Goal: Task Accomplishment & Management: Manage account settings

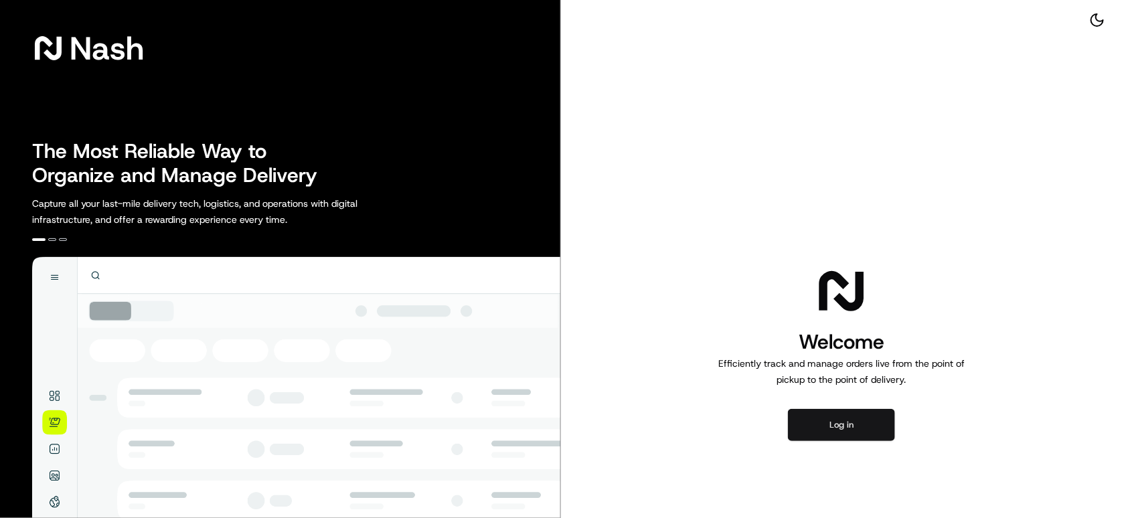
click at [863, 430] on button "Log in" at bounding box center [841, 425] width 107 height 32
